Goal: Transaction & Acquisition: Purchase product/service

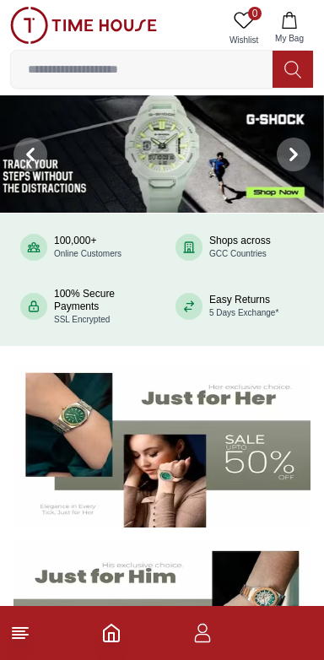
click at [225, 633] on footer at bounding box center [162, 633] width 324 height 54
click at [212, 630] on icon "button" at bounding box center [203, 633] width 20 height 20
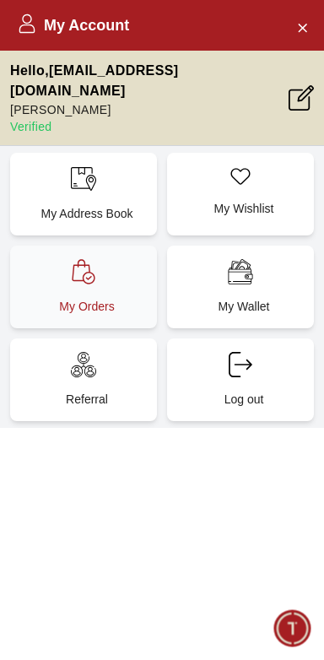
click at [49, 298] on p "My Orders" at bounding box center [87, 306] width 127 height 17
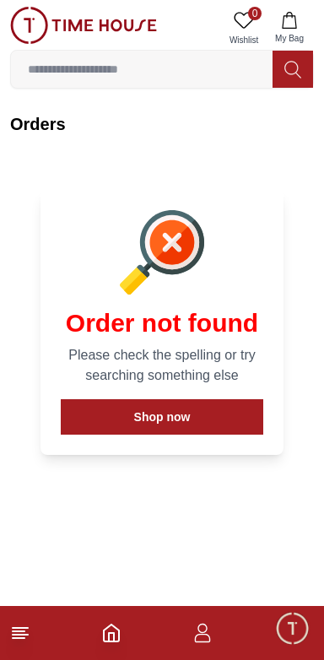
click at [209, 633] on icon "button" at bounding box center [203, 633] width 20 height 20
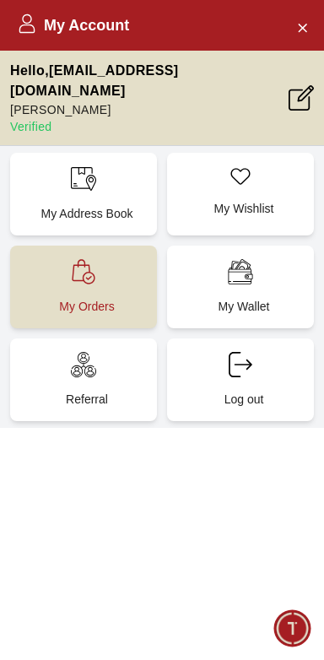
click at [59, 298] on p "My Orders" at bounding box center [87, 306] width 127 height 17
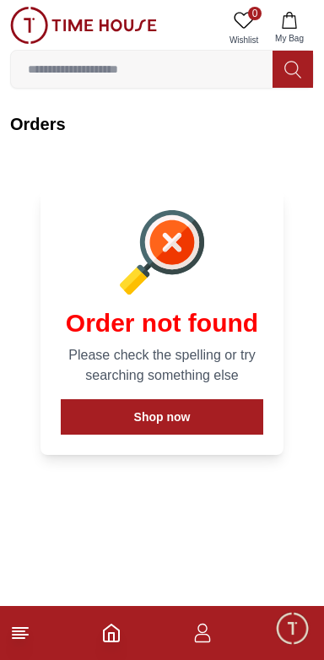
click at [203, 628] on icon "button" at bounding box center [203, 633] width 20 height 20
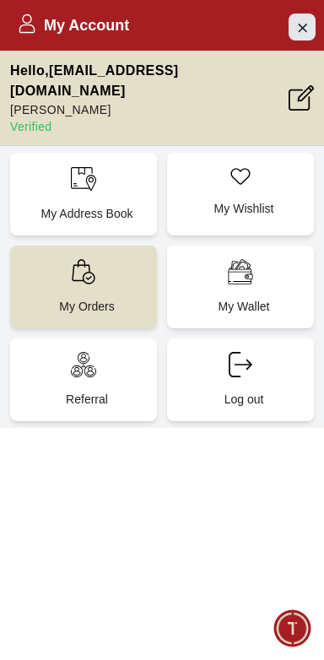
click at [303, 20] on icon "Close Account" at bounding box center [303, 27] width 14 height 21
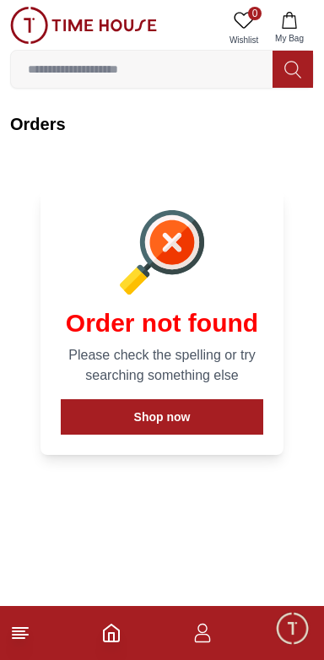
click at [29, 24] on img at bounding box center [83, 25] width 147 height 37
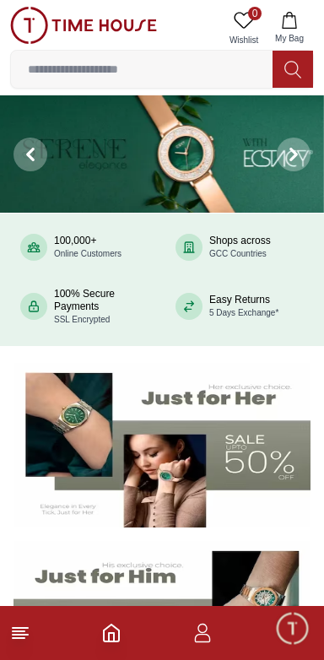
click at [74, 98] on img at bounding box center [162, 153] width 324 height 117
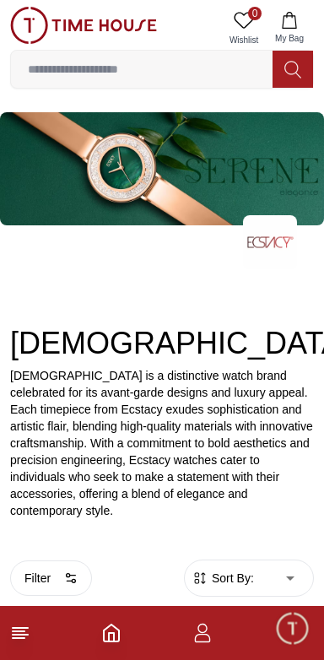
click at [58, 72] on input at bounding box center [142, 69] width 262 height 34
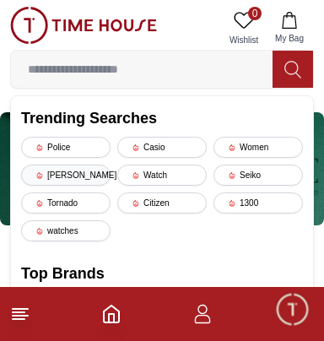
click at [44, 167] on div "[PERSON_NAME]" at bounding box center [66, 175] width 90 height 21
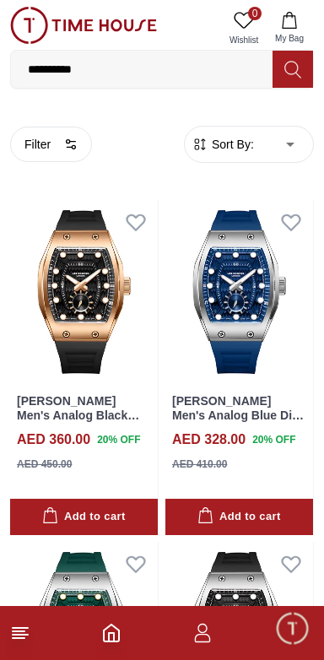
click at [95, 75] on input "**********" at bounding box center [142, 69] width 262 height 34
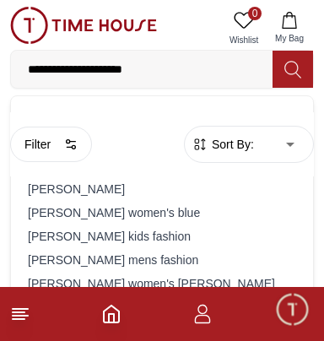
type input "**********"
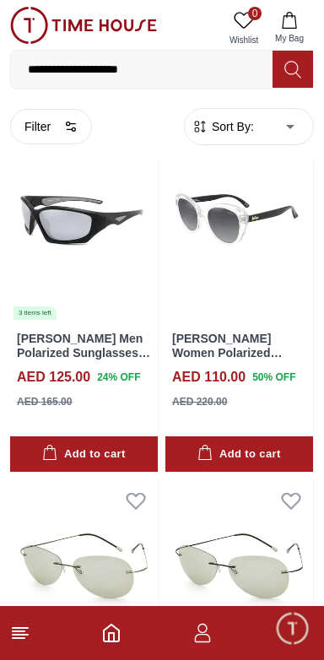
scroll to position [2540, 0]
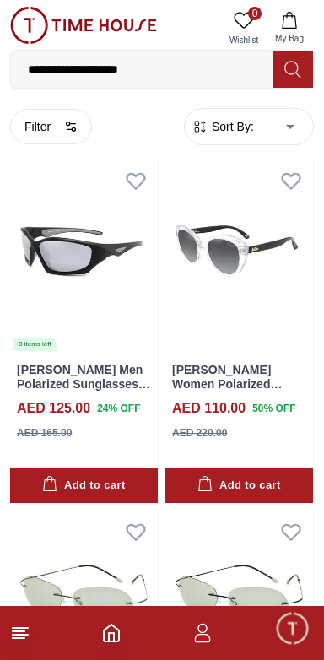
scroll to position [2502, 0]
click at [18, 377] on link "[PERSON_NAME] Men Polarized Sunglasses Black Mirror Lens - LC1011C04" at bounding box center [83, 391] width 133 height 56
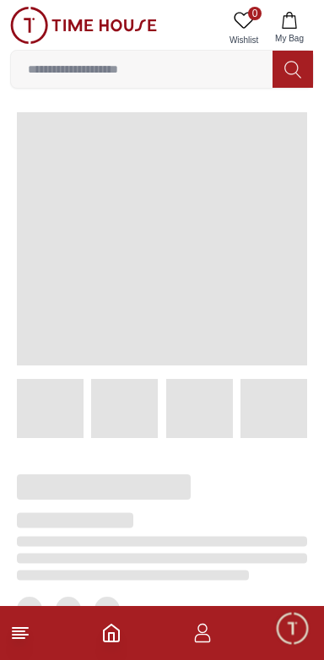
click at [307, 242] on span at bounding box center [162, 238] width 291 height 253
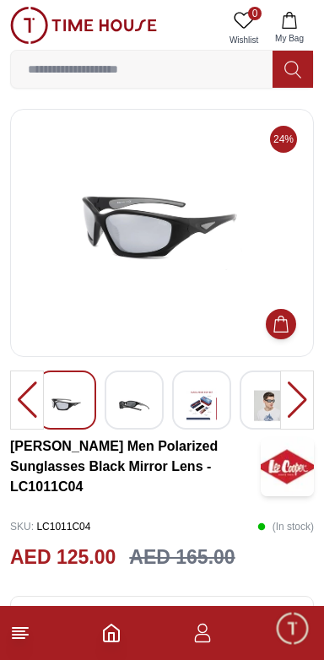
click at [223, 404] on div at bounding box center [201, 400] width 59 height 59
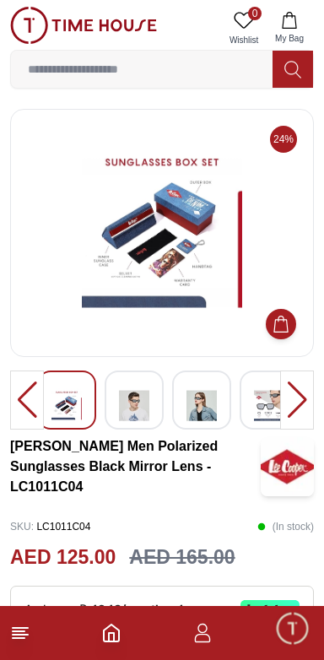
click at [291, 408] on div at bounding box center [297, 400] width 34 height 59
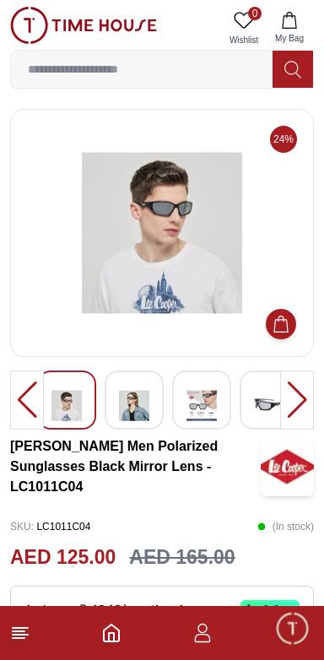
click at [290, 412] on div at bounding box center [297, 400] width 34 height 59
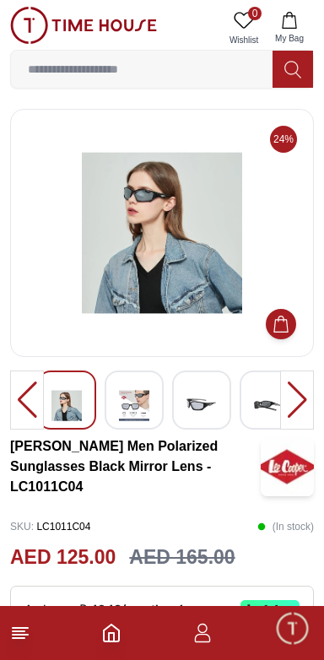
click at [291, 406] on div at bounding box center [297, 400] width 34 height 59
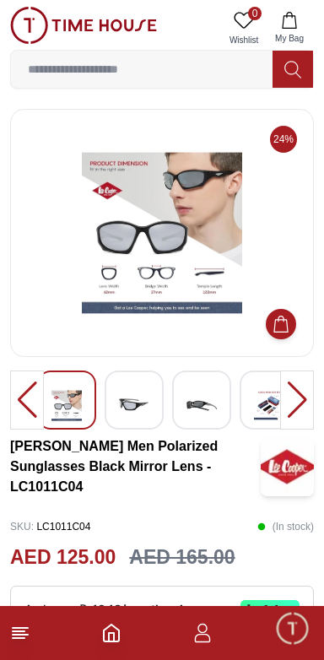
click at [294, 395] on div at bounding box center [297, 400] width 34 height 59
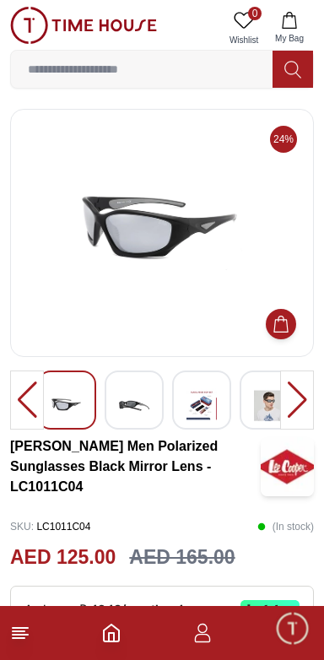
click at [293, 397] on div at bounding box center [297, 400] width 34 height 59
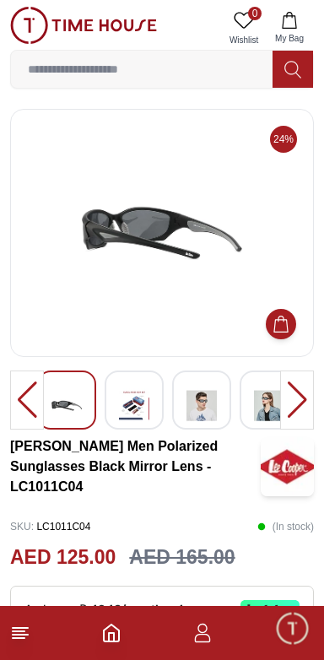
click at [291, 398] on div at bounding box center [297, 400] width 34 height 59
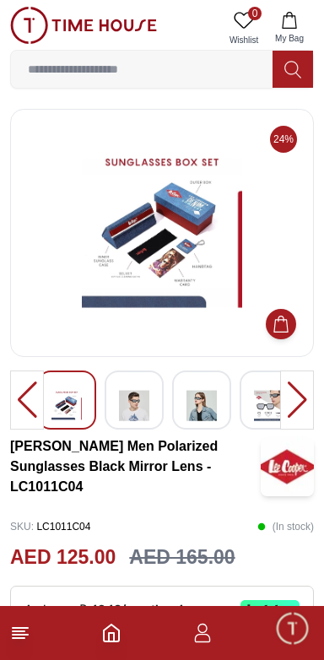
click at [291, 399] on div at bounding box center [297, 400] width 34 height 59
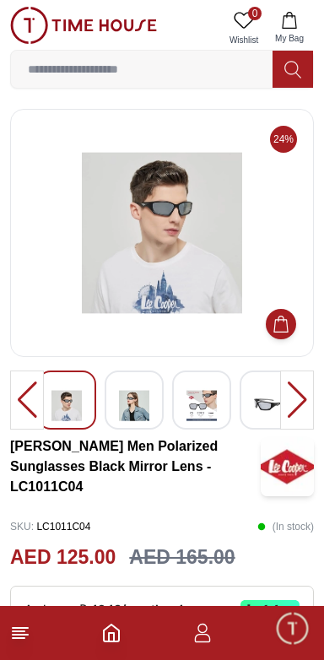
click at [289, 399] on div at bounding box center [297, 400] width 34 height 59
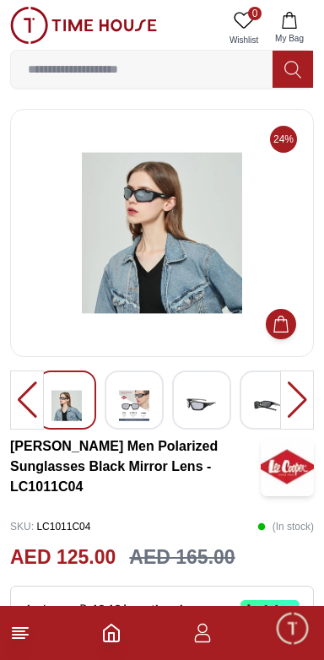
click at [290, 402] on div at bounding box center [297, 400] width 34 height 59
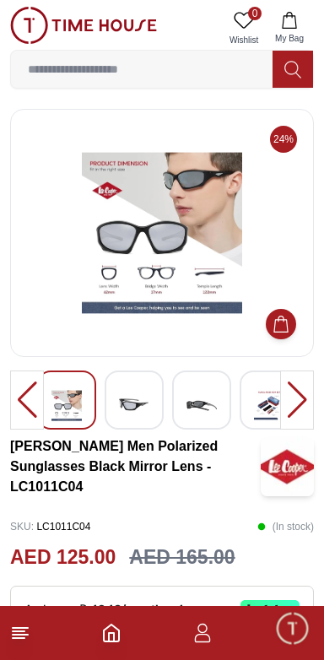
click at [288, 402] on div at bounding box center [297, 400] width 34 height 59
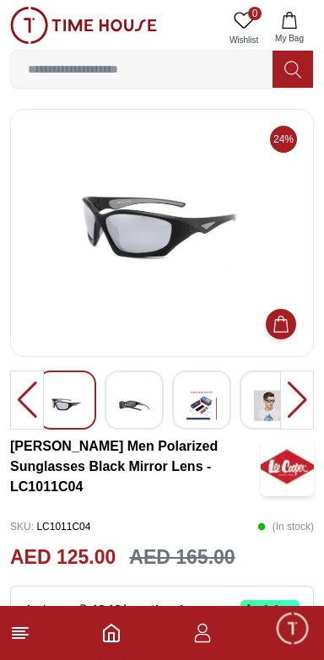
click at [287, 404] on div at bounding box center [297, 400] width 34 height 59
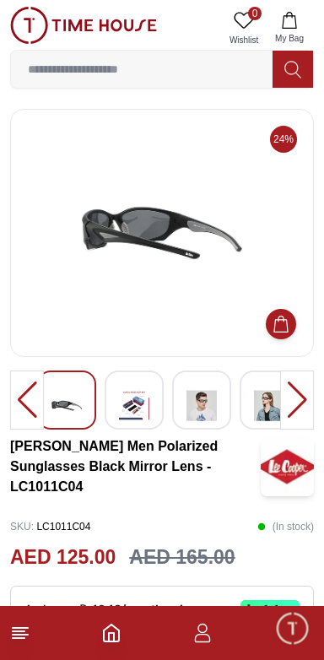
click at [286, 404] on div at bounding box center [297, 400] width 34 height 59
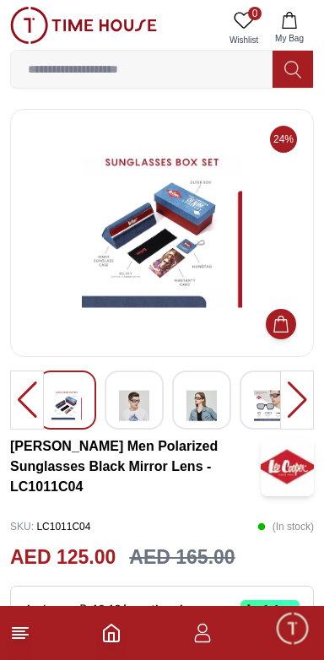
click at [289, 405] on div at bounding box center [297, 400] width 34 height 59
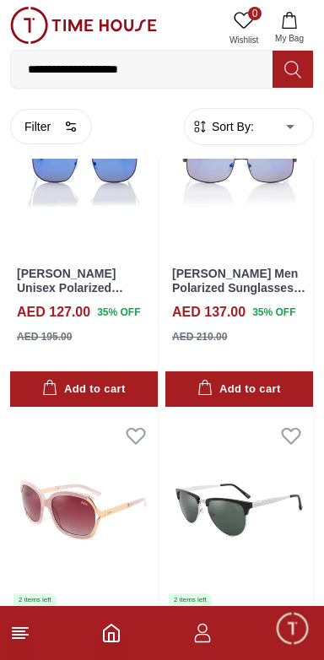
scroll to position [1546, 0]
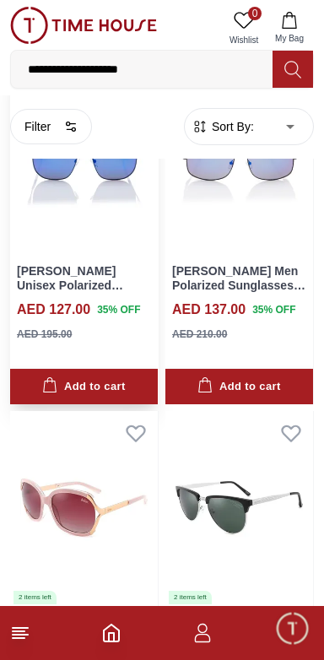
click at [39, 270] on link "[PERSON_NAME] Unisex Polarized Sunglasses Matte Dark Blue Mirror Lens - LC1204C…" at bounding box center [81, 299] width 129 height 70
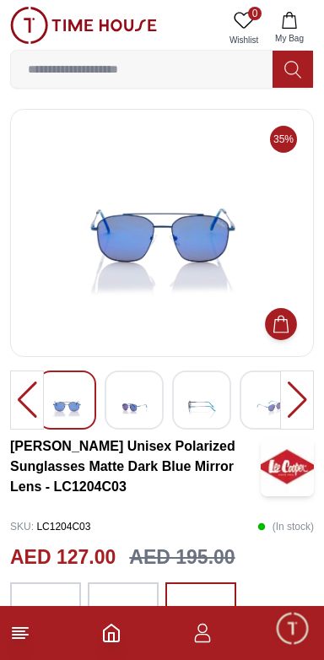
click at [293, 324] on button "Add to Cart" at bounding box center [281, 324] width 32 height 32
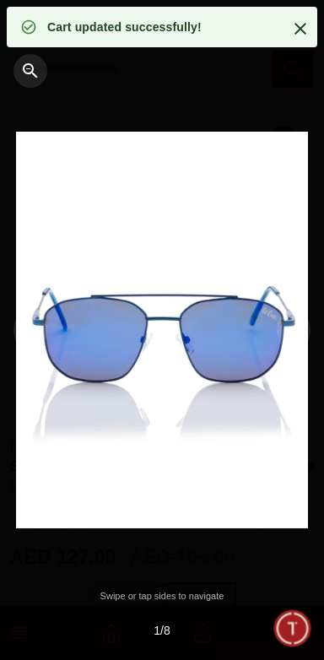
click at [225, 86] on div at bounding box center [270, 330] width 108 height 660
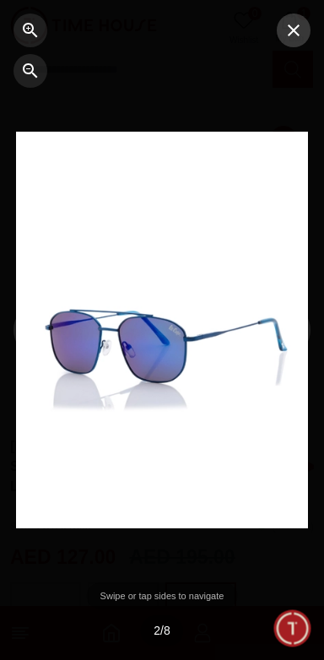
click at [302, 39] on icon "button" at bounding box center [294, 30] width 20 height 20
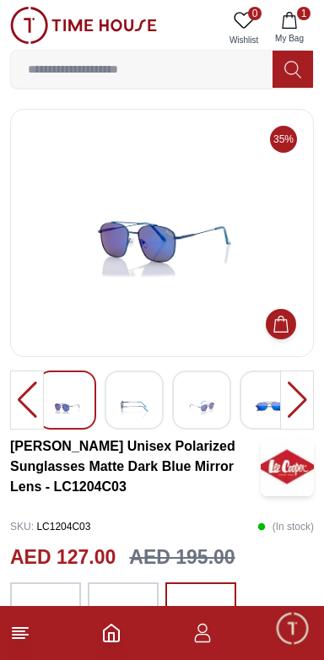
click at [297, 396] on div at bounding box center [297, 400] width 34 height 59
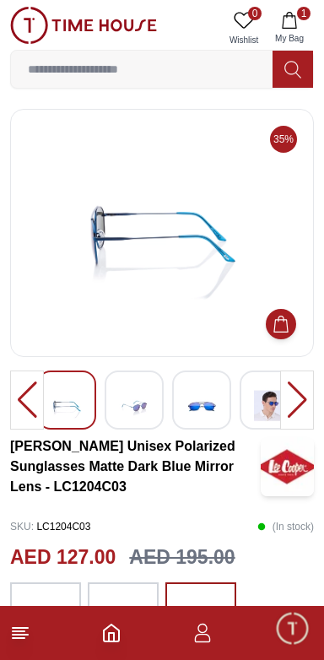
click at [303, 394] on div at bounding box center [297, 400] width 34 height 59
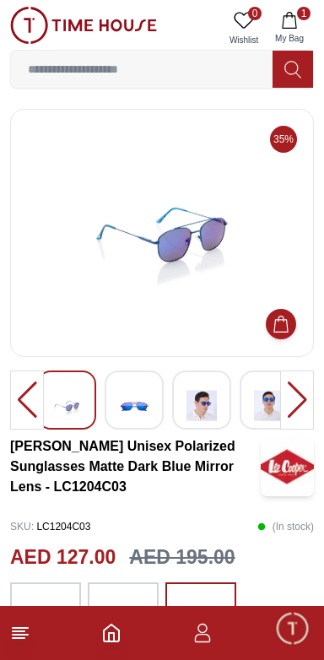
click at [304, 389] on div at bounding box center [297, 400] width 34 height 59
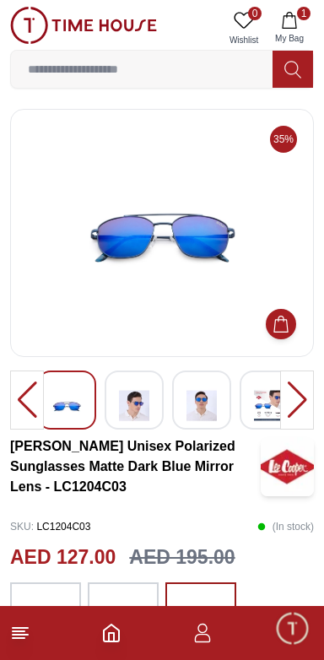
click at [303, 389] on div at bounding box center [297, 400] width 34 height 59
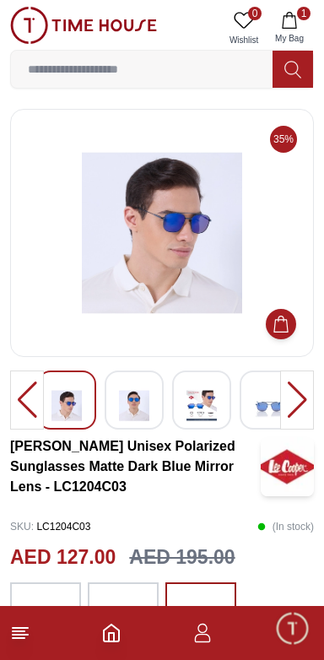
click at [304, 386] on div at bounding box center [297, 400] width 34 height 59
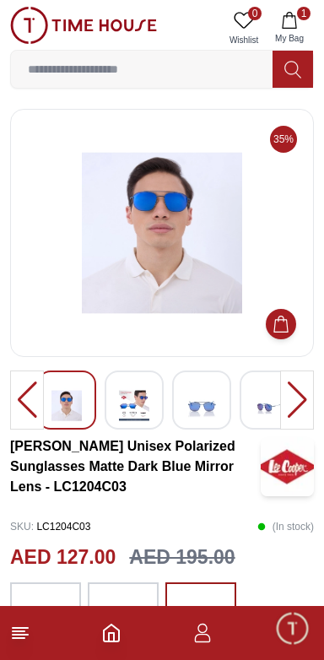
click at [302, 396] on div at bounding box center [297, 400] width 34 height 59
click at [304, 391] on div at bounding box center [297, 400] width 34 height 59
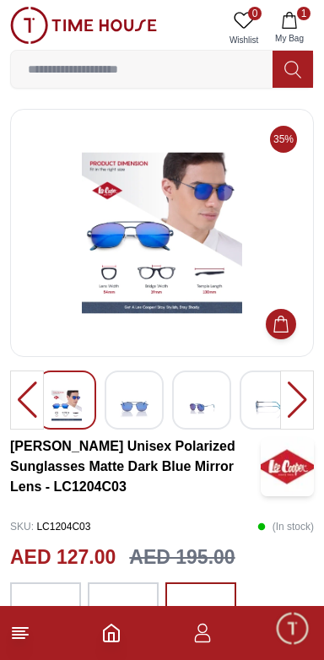
click at [306, 388] on div at bounding box center [297, 400] width 34 height 59
click at [301, 396] on div at bounding box center [297, 400] width 34 height 59
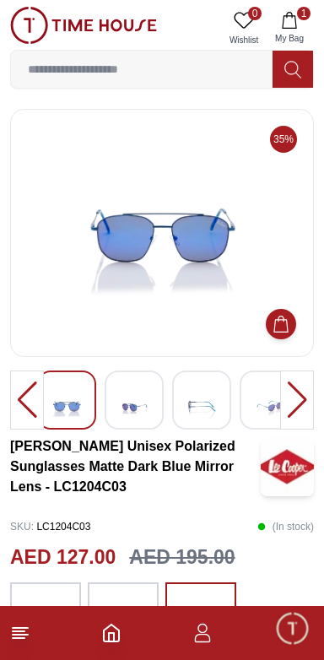
click at [296, 407] on div at bounding box center [297, 400] width 34 height 59
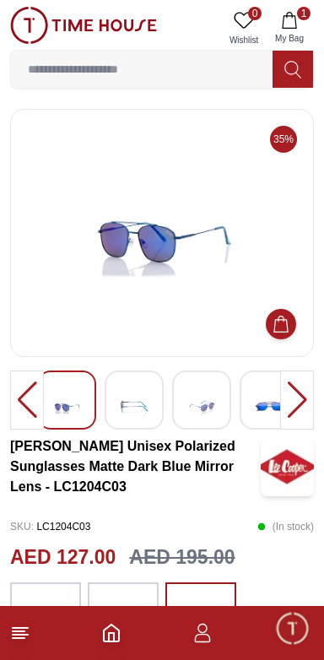
click at [296, 413] on div at bounding box center [297, 400] width 34 height 59
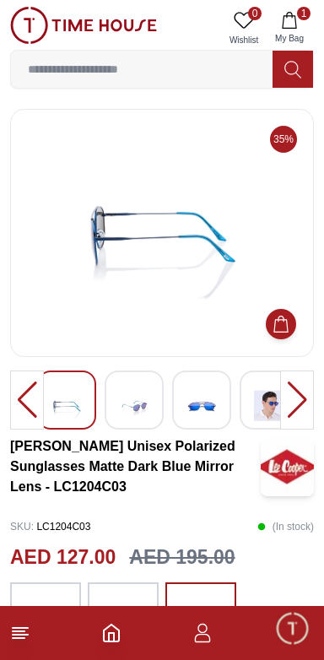
click at [298, 409] on div at bounding box center [297, 400] width 34 height 59
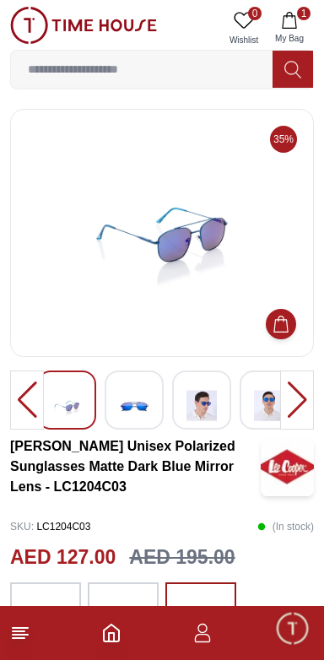
click at [297, 411] on div at bounding box center [297, 400] width 34 height 59
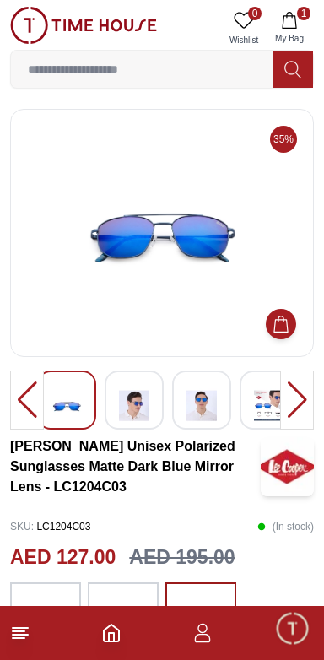
click at [295, 411] on div at bounding box center [297, 400] width 34 height 59
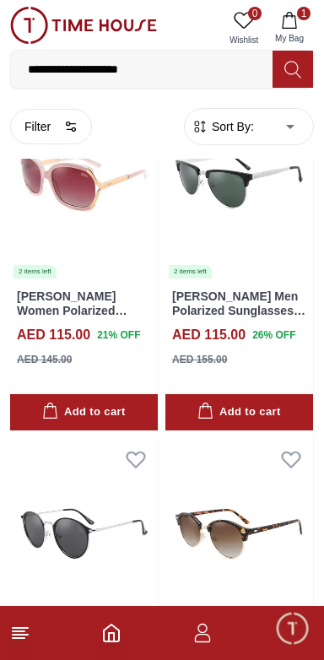
scroll to position [1872, 0]
click at [278, 317] on link "[PERSON_NAME] Men Polarized Sunglasses Silver Mirror Lens - LC1026C02" at bounding box center [238, 318] width 133 height 56
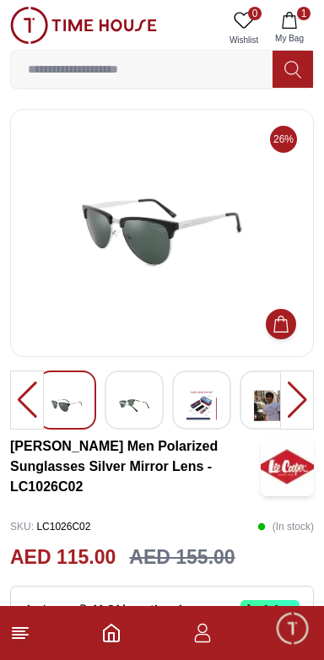
click at [297, 399] on div at bounding box center [297, 400] width 34 height 59
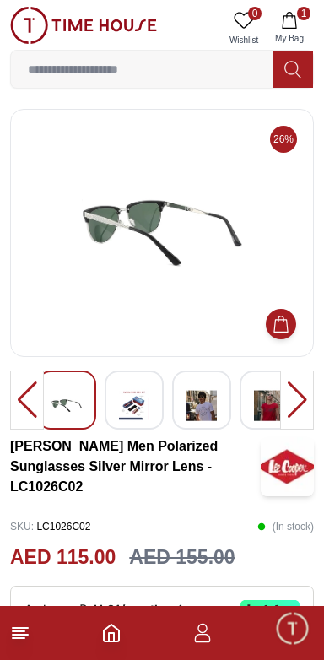
click at [299, 395] on div at bounding box center [297, 400] width 34 height 59
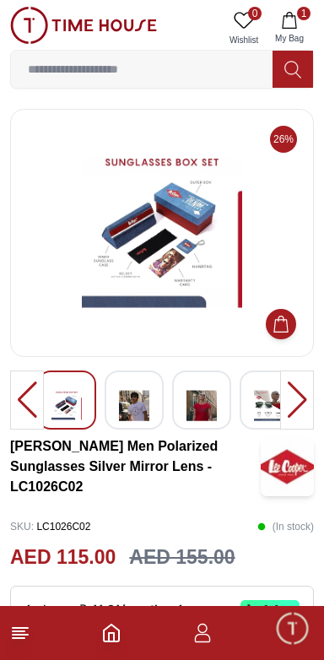
click at [301, 399] on div at bounding box center [297, 400] width 34 height 59
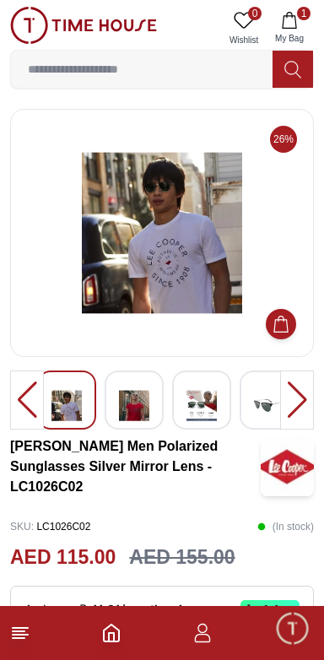
click at [301, 404] on div at bounding box center [297, 400] width 34 height 59
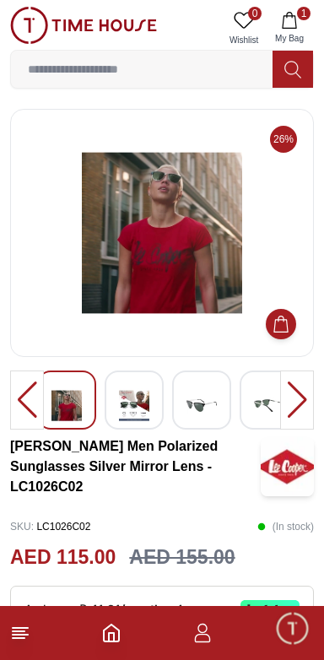
click at [300, 404] on div at bounding box center [297, 400] width 34 height 59
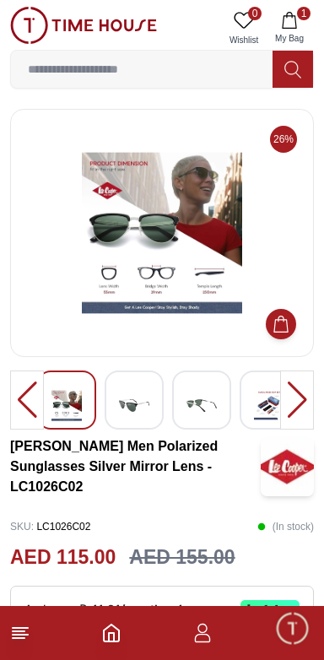
click at [296, 402] on div at bounding box center [297, 400] width 34 height 59
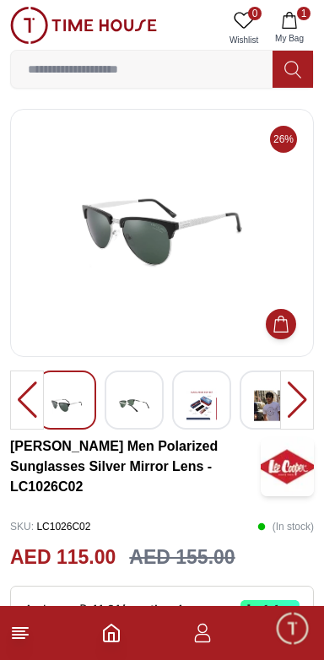
click at [297, 393] on div at bounding box center [297, 400] width 34 height 59
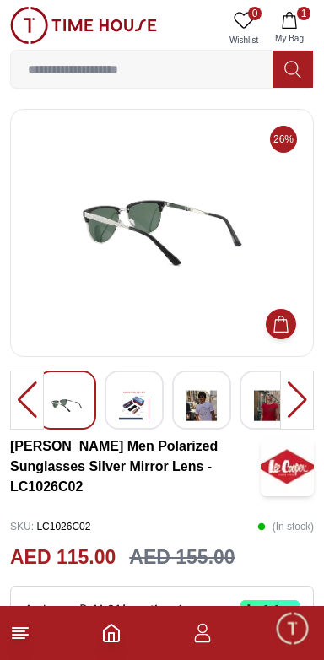
click at [302, 399] on div at bounding box center [297, 400] width 34 height 59
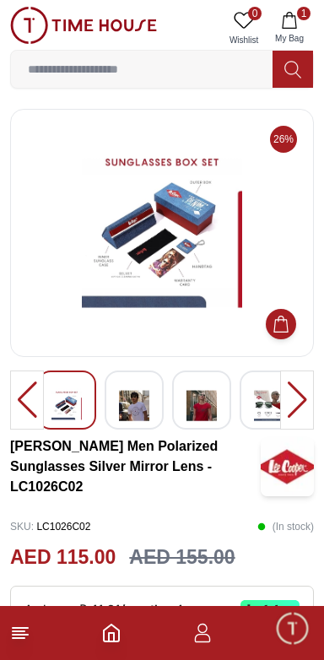
click at [296, 408] on div at bounding box center [297, 400] width 34 height 59
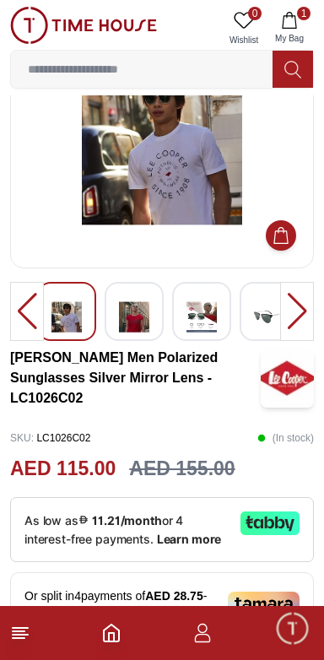
scroll to position [89, 0]
click at [307, 316] on div at bounding box center [297, 311] width 34 height 59
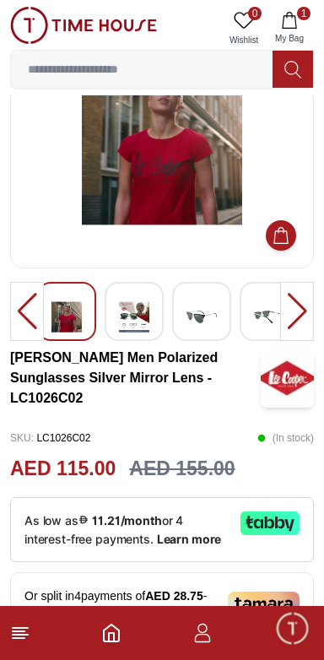
click at [304, 313] on div at bounding box center [297, 311] width 34 height 59
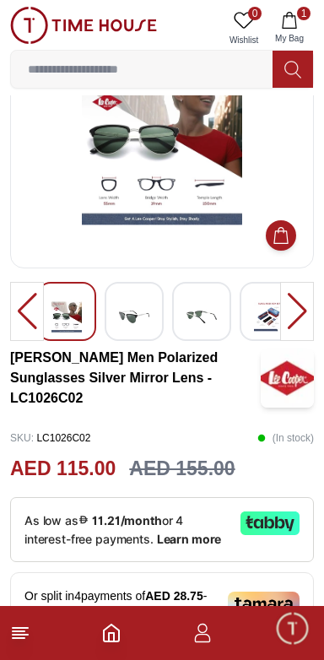
click at [300, 318] on div at bounding box center [297, 311] width 34 height 59
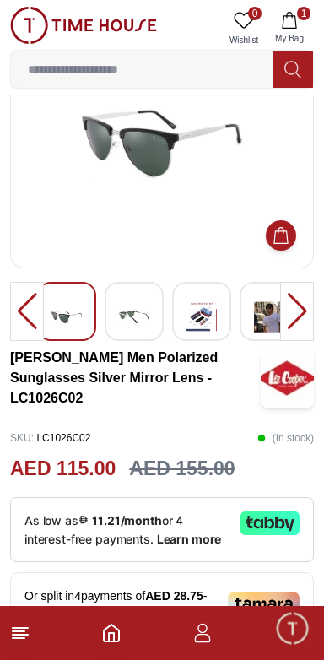
click at [301, 319] on div at bounding box center [297, 311] width 34 height 59
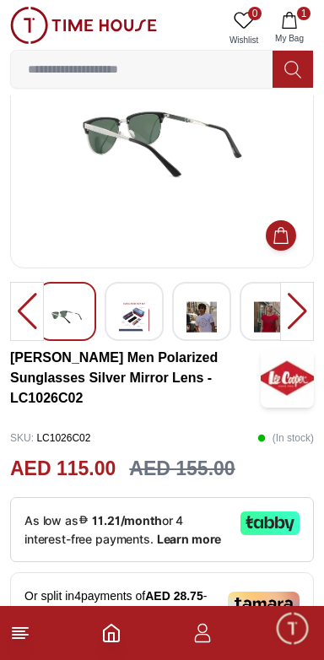
click at [299, 322] on div at bounding box center [297, 311] width 34 height 59
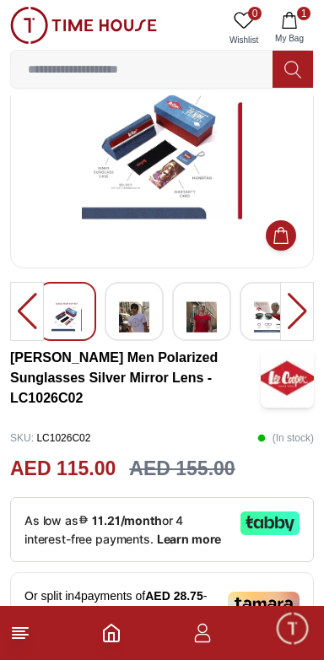
click at [295, 327] on div at bounding box center [297, 311] width 34 height 59
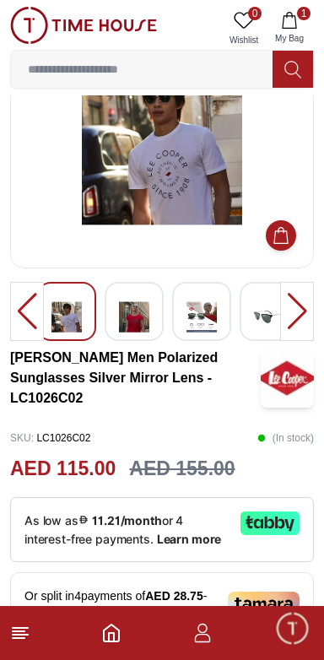
click at [295, 327] on div at bounding box center [297, 311] width 34 height 59
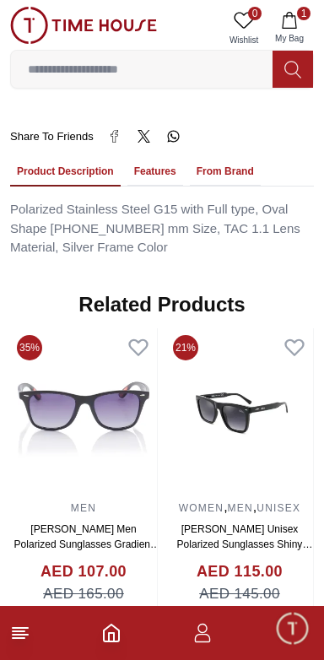
scroll to position [1089, 0]
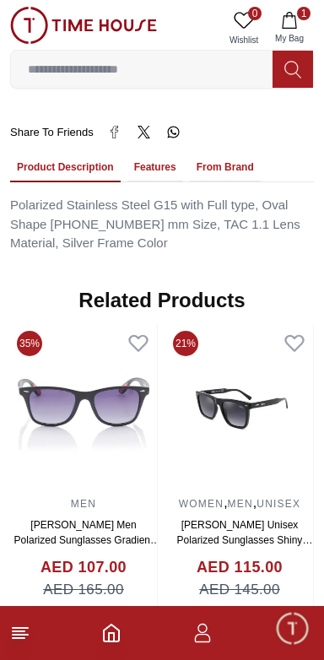
click at [277, 519] on link "[PERSON_NAME] Unisex Polarized Sunglasses Shiny Black Mirror Lens - LC1021C01" at bounding box center [241, 540] width 144 height 42
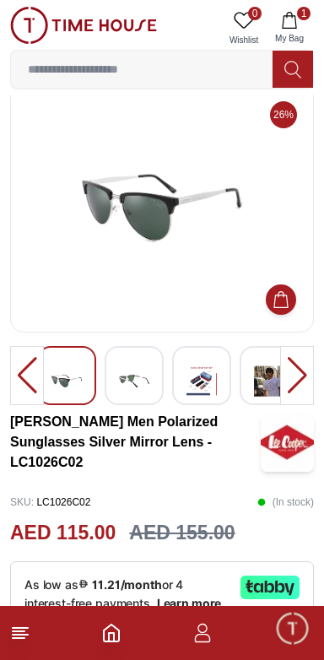
scroll to position [26, 0]
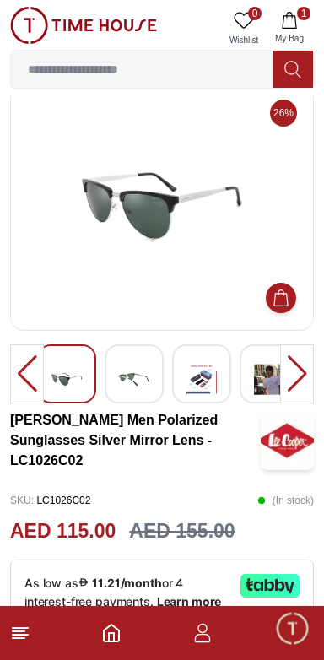
click at [75, 236] on img at bounding box center [161, 207] width 275 height 220
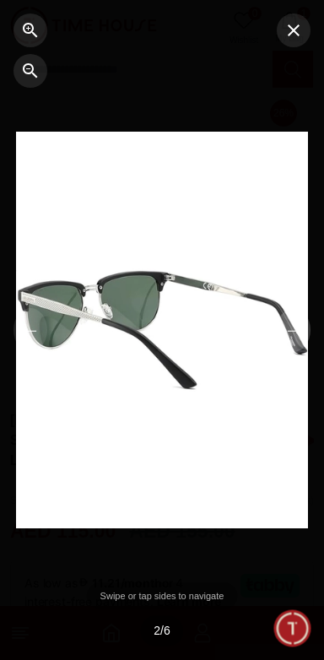
click at [305, 317] on button "→" at bounding box center [294, 330] width 34 height 44
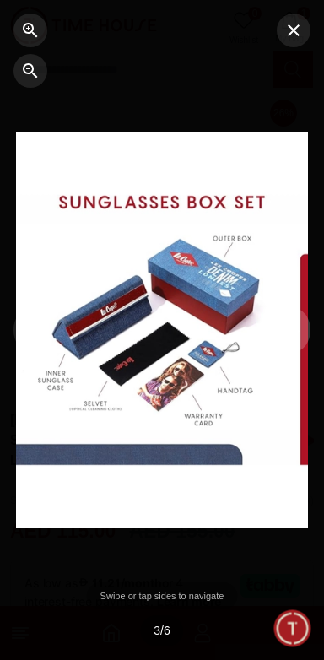
click at [302, 323] on button "→" at bounding box center [294, 330] width 34 height 44
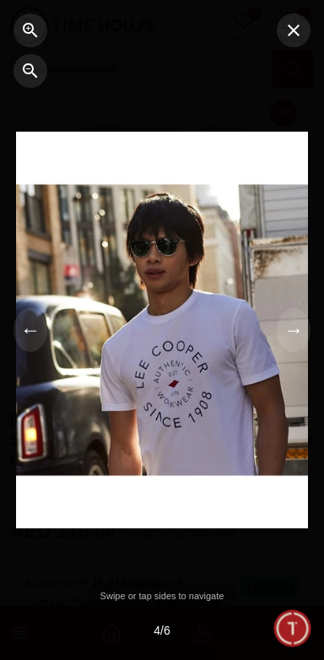
click at [78, 103] on div at bounding box center [54, 330] width 108 height 660
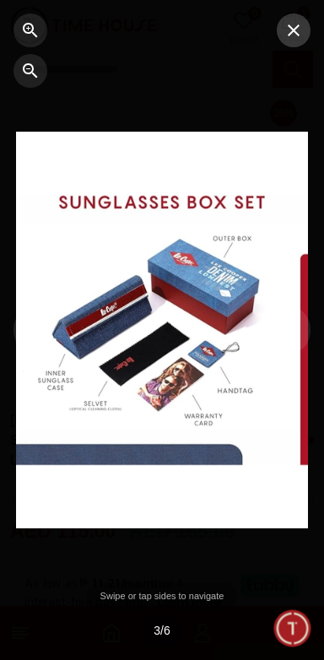
click at [296, 43] on button "button" at bounding box center [294, 31] width 34 height 34
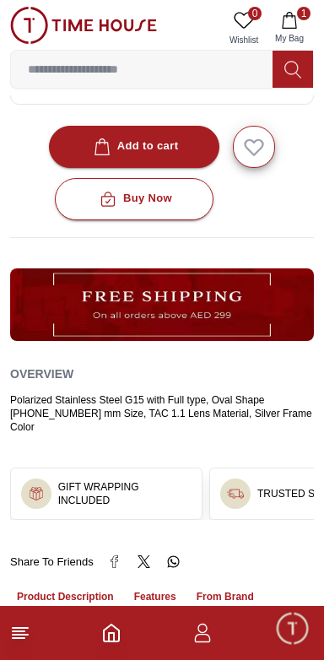
scroll to position [0, 0]
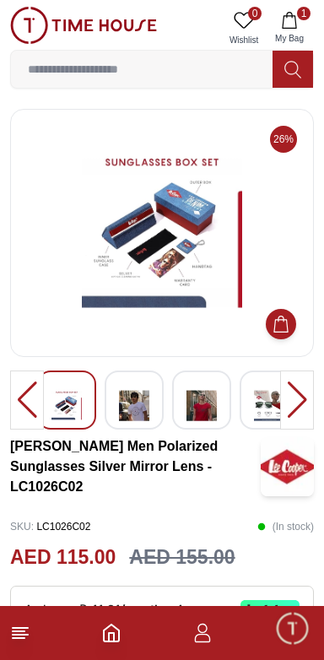
click at [303, 373] on div at bounding box center [297, 400] width 34 height 59
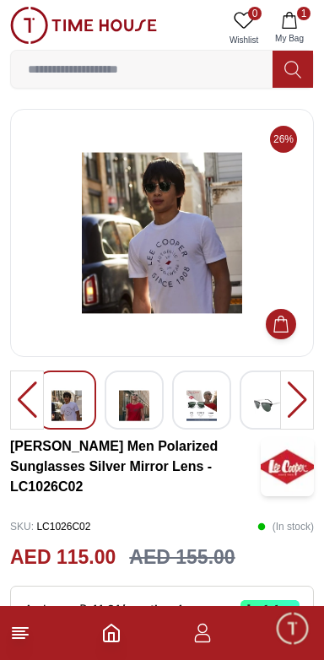
click at [300, 386] on div at bounding box center [297, 400] width 34 height 59
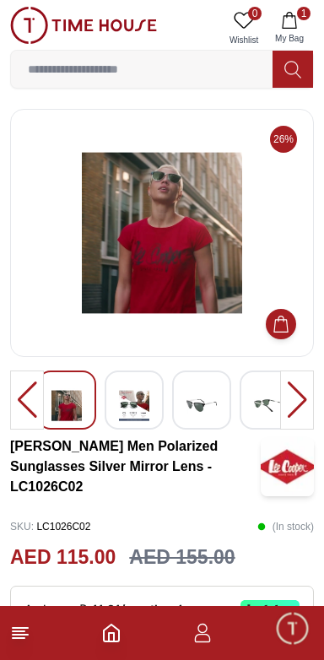
click at [295, 393] on div at bounding box center [297, 400] width 34 height 59
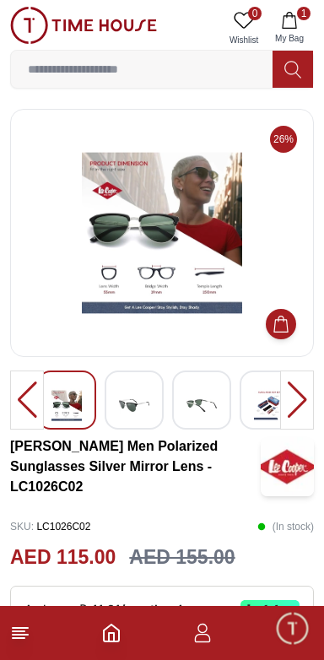
click at [298, 389] on div at bounding box center [297, 400] width 34 height 59
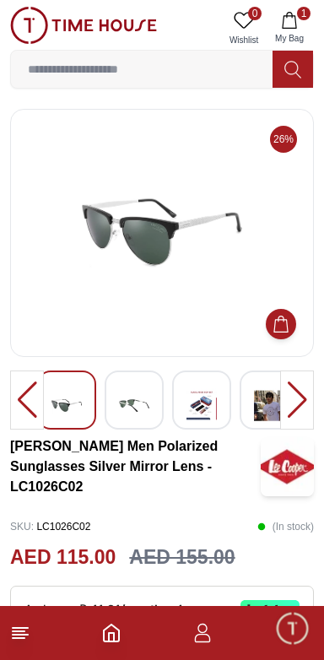
click at [284, 405] on div at bounding box center [297, 400] width 34 height 59
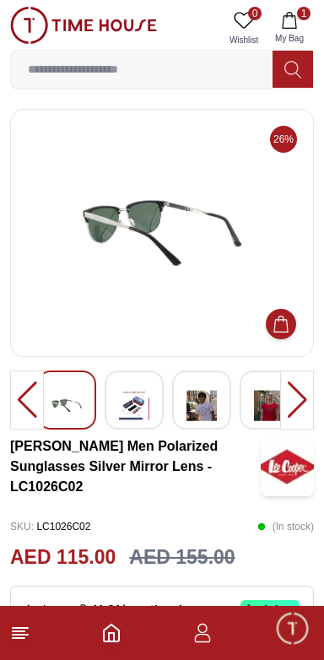
click at [280, 407] on div at bounding box center [297, 400] width 34 height 59
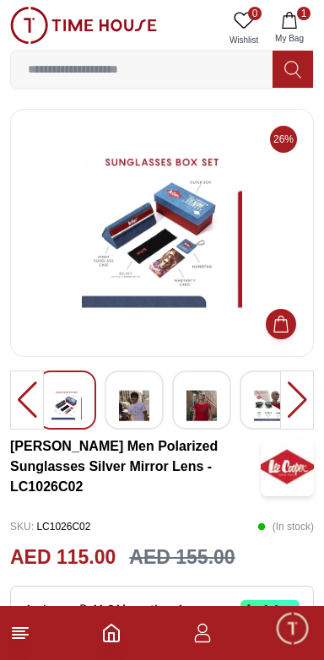
click at [285, 408] on div at bounding box center [297, 400] width 34 height 59
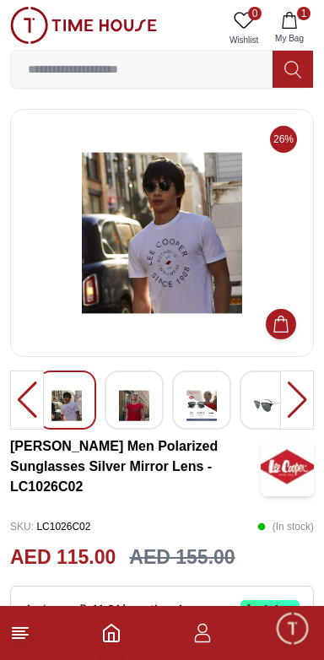
click at [287, 406] on div at bounding box center [297, 400] width 34 height 59
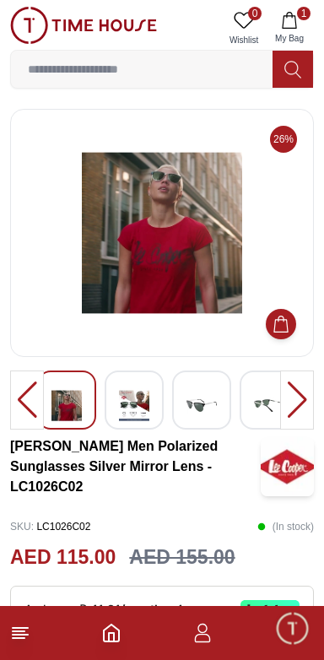
click at [289, 403] on div at bounding box center [297, 400] width 34 height 59
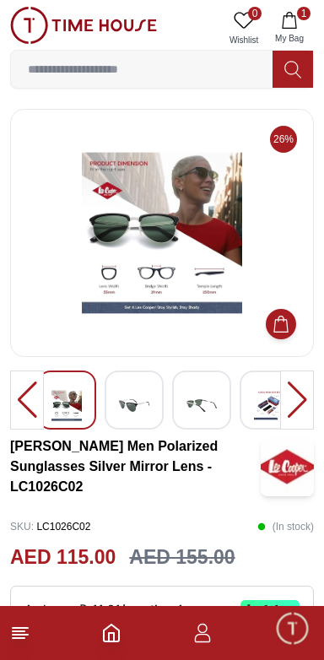
click at [291, 399] on div at bounding box center [297, 400] width 34 height 59
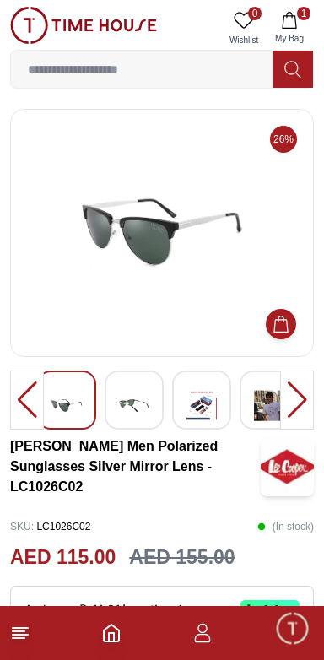
click at [290, 397] on div at bounding box center [297, 400] width 34 height 59
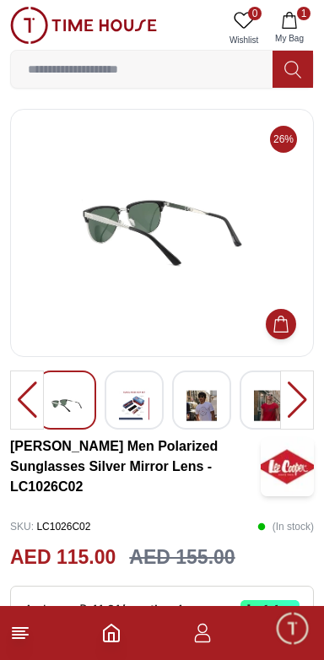
click at [291, 394] on div at bounding box center [297, 400] width 34 height 59
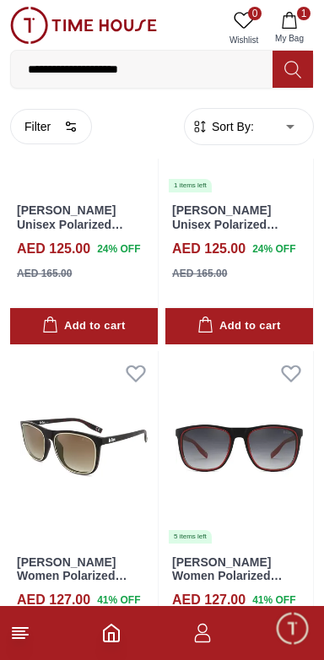
scroll to position [6513, 0]
